Goal: Information Seeking & Learning: Learn about a topic

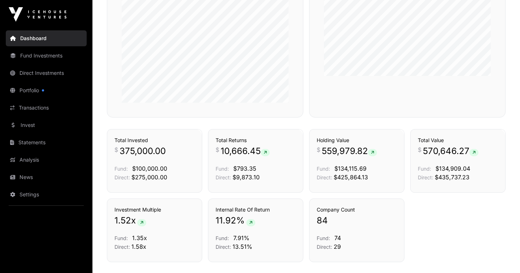
scroll to position [354, 0]
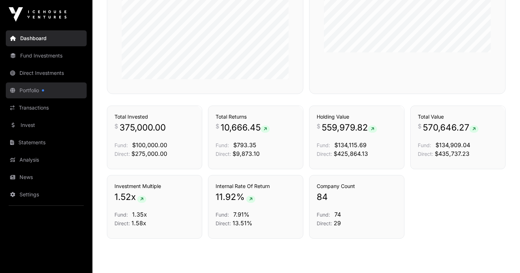
click at [31, 91] on link "Portfolio" at bounding box center [46, 90] width 81 height 16
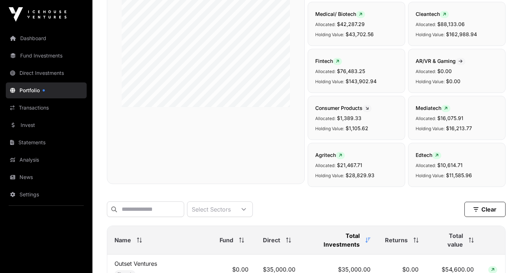
scroll to position [130, 0]
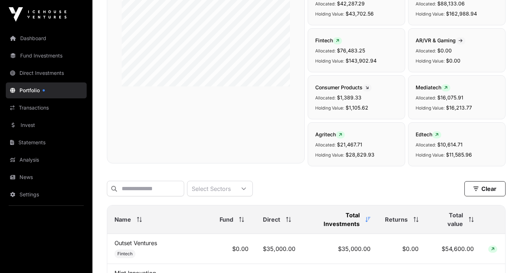
click at [125, 215] on span "Name" at bounding box center [123, 219] width 17 height 9
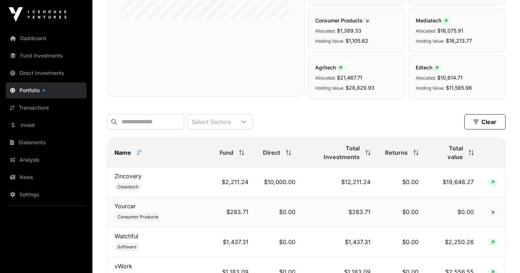
scroll to position [158, 0]
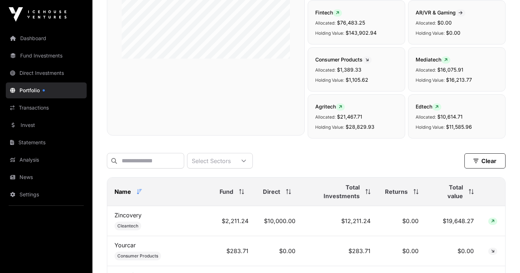
click at [112, 187] on th "Name" at bounding box center [159, 191] width 105 height 29
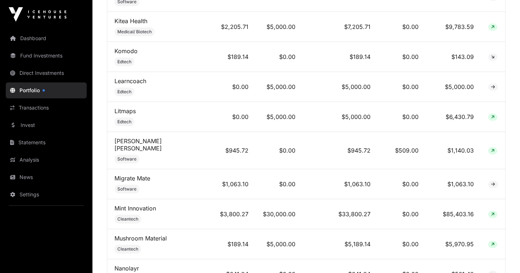
scroll to position [1546, 0]
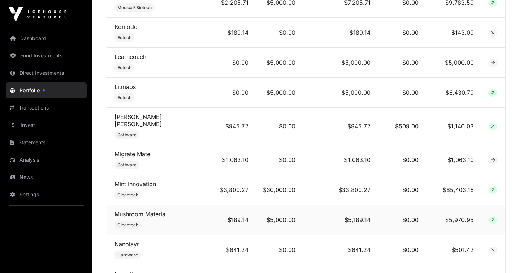
drag, startPoint x: 180, startPoint y: 188, endPoint x: 196, endPoint y: 188, distance: 16.3
click at [180, 205] on td "Mushroom Material Cleantech" at bounding box center [159, 220] width 105 height 30
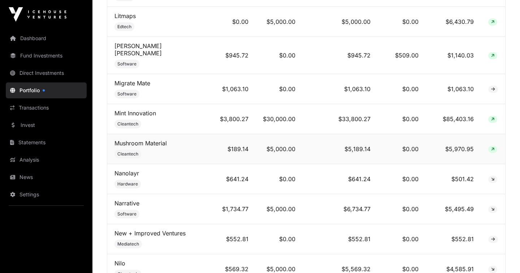
scroll to position [1609, 0]
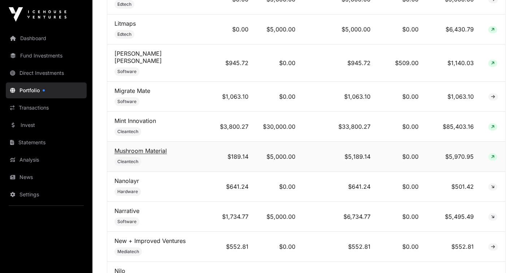
click at [151, 147] on link "Mushroom Material" at bounding box center [141, 150] width 52 height 7
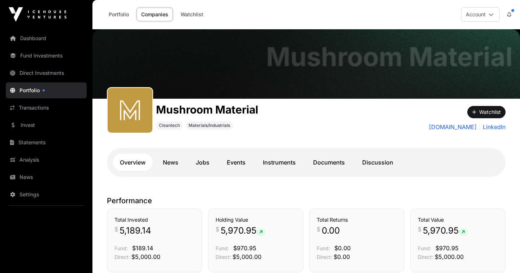
click at [33, 91] on link "Portfolio" at bounding box center [46, 90] width 81 height 16
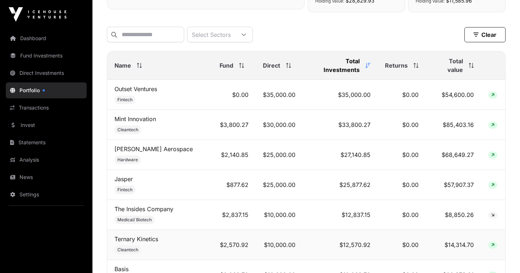
scroll to position [294, 0]
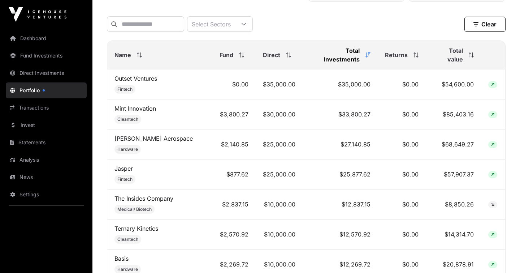
click at [122, 52] on span "Name" at bounding box center [123, 55] width 17 height 9
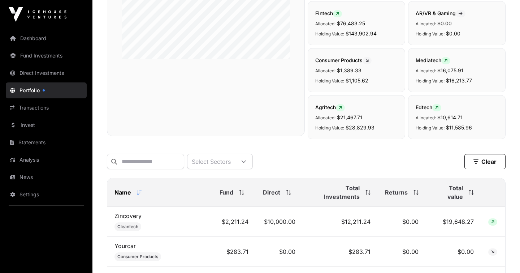
scroll to position [76, 0]
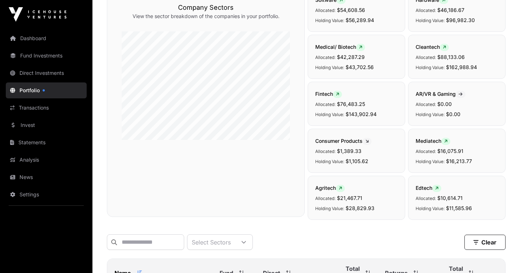
click at [121, 269] on span "Name" at bounding box center [123, 273] width 17 height 9
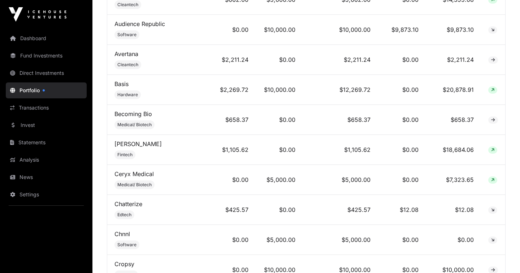
scroll to position [526, 0]
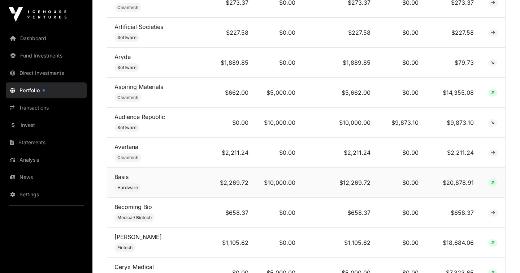
click at [495, 179] on span at bounding box center [493, 182] width 9 height 7
click at [36, 41] on link "Dashboard" at bounding box center [46, 38] width 81 height 16
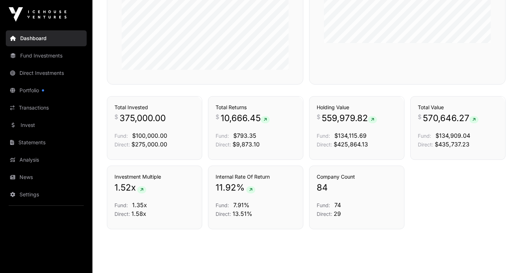
scroll to position [364, 0]
drag, startPoint x: 308, startPoint y: 198, endPoint x: 308, endPoint y: 188, distance: 9.8
click at [308, 198] on div "Investment Multiple 1.52 x Fund: 1.35x Direct: 1.58x Internal Rate Of Return 11…" at bounding box center [306, 197] width 399 height 64
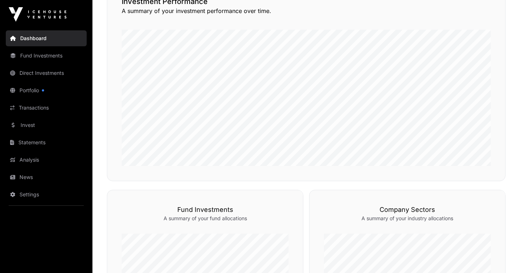
scroll to position [0, 0]
